Goal: Task Accomplishment & Management: Use online tool/utility

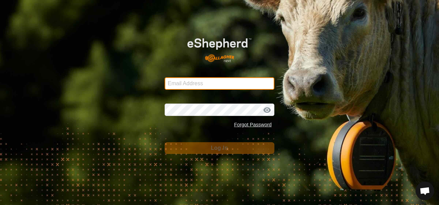
type input "[EMAIL_ADDRESS][DOMAIN_NAME]"
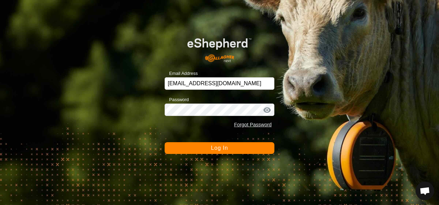
click at [220, 150] on span "Log In" at bounding box center [219, 148] width 17 height 6
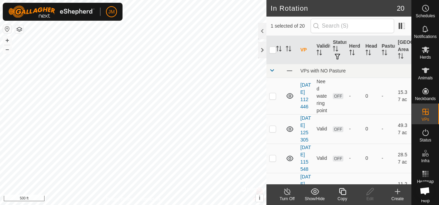
checkbox input "true"
checkbox input "false"
click at [369, 192] on icon at bounding box center [370, 191] width 9 height 8
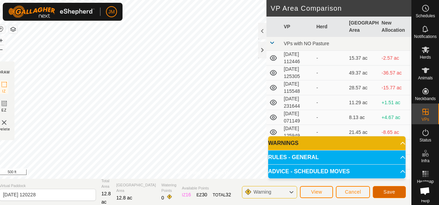
click at [388, 191] on span "Save" at bounding box center [389, 192] width 12 height 6
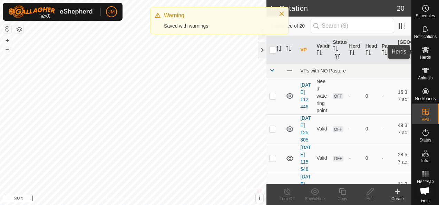
click at [425, 49] on icon at bounding box center [425, 50] width 8 height 8
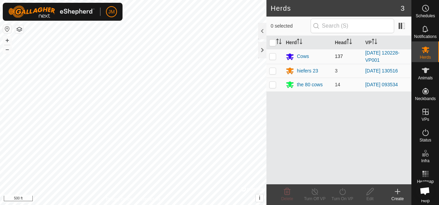
click at [269, 57] on td at bounding box center [274, 56] width 17 height 15
checkbox input "true"
click at [340, 191] on icon at bounding box center [342, 191] width 9 height 8
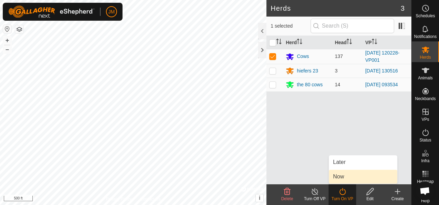
click at [337, 181] on link "Now" at bounding box center [363, 177] width 68 height 14
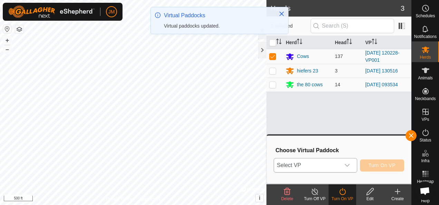
click at [348, 164] on icon "dropdown trigger" at bounding box center [347, 165] width 6 height 6
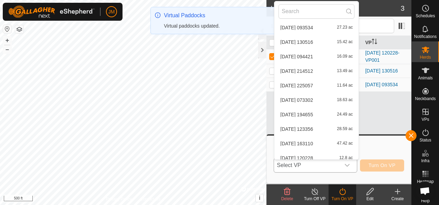
scroll to position [167, 0]
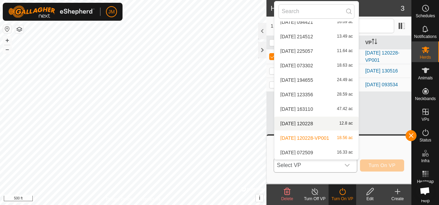
click at [305, 121] on li "[DATE] 120228 12.8 ac" at bounding box center [316, 124] width 84 height 14
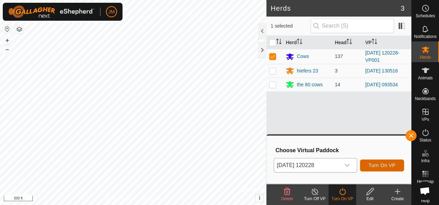
click at [379, 165] on span "Turn On VP" at bounding box center [381, 165] width 27 height 6
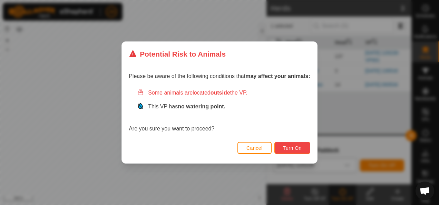
click at [294, 143] on button "Turn On" at bounding box center [292, 148] width 36 height 12
